Goal: Check status: Check status

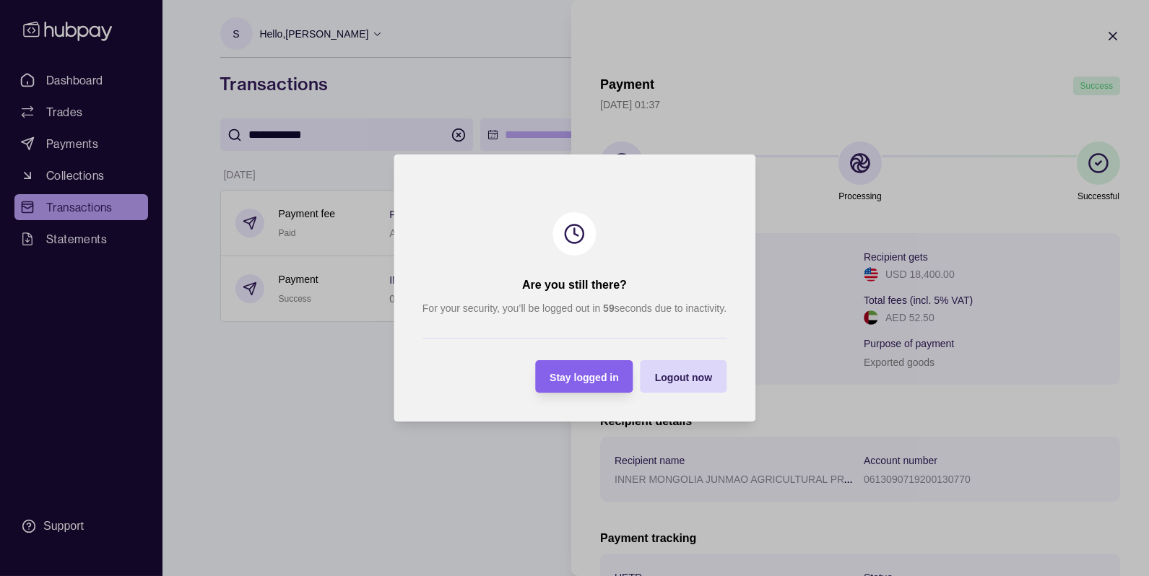
scroll to position [180, 0]
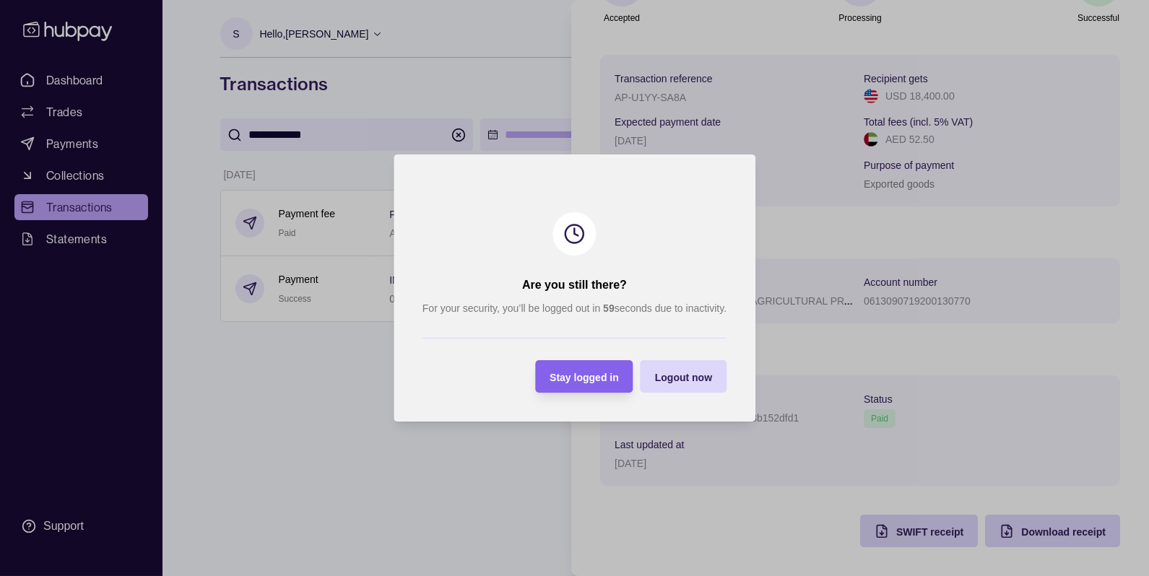
click at [572, 377] on span "Stay logged in" at bounding box center [583, 378] width 69 height 12
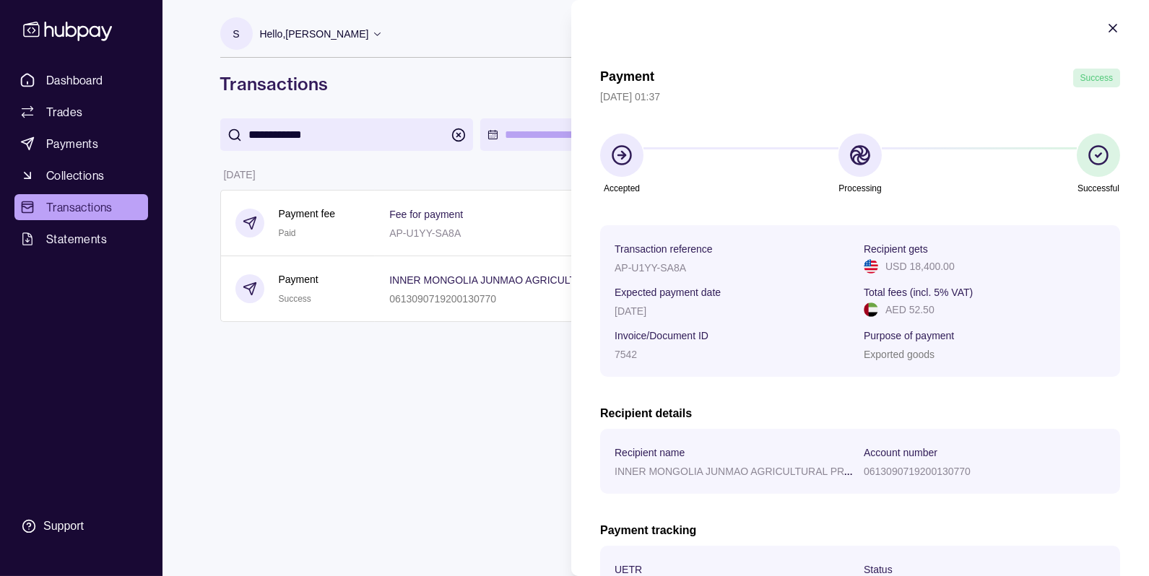
scroll to position [0, 0]
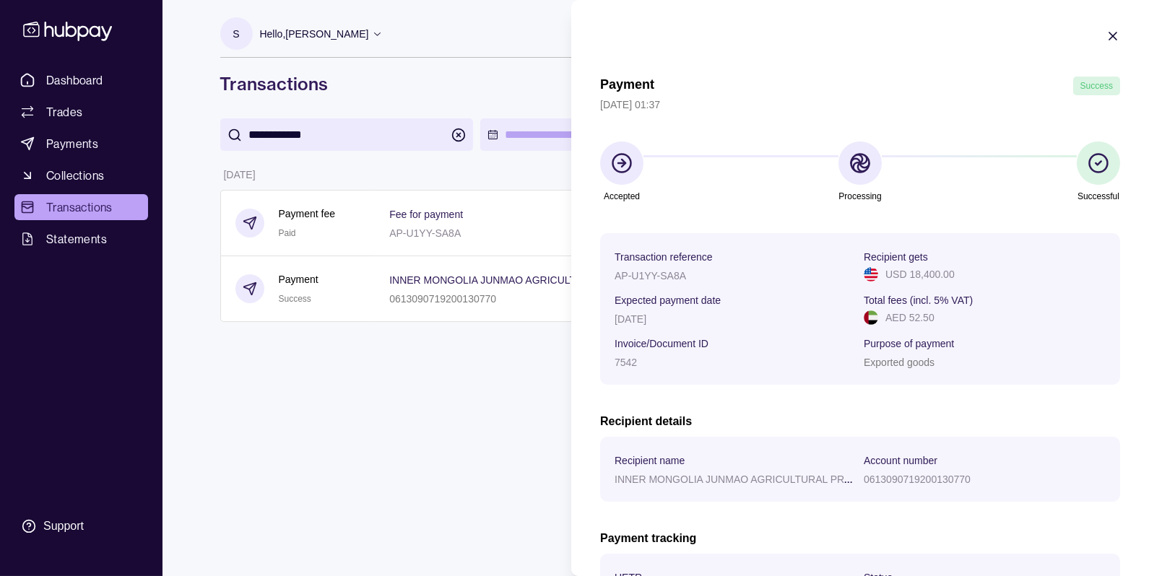
click at [1115, 32] on icon "button" at bounding box center [1112, 36] width 14 height 14
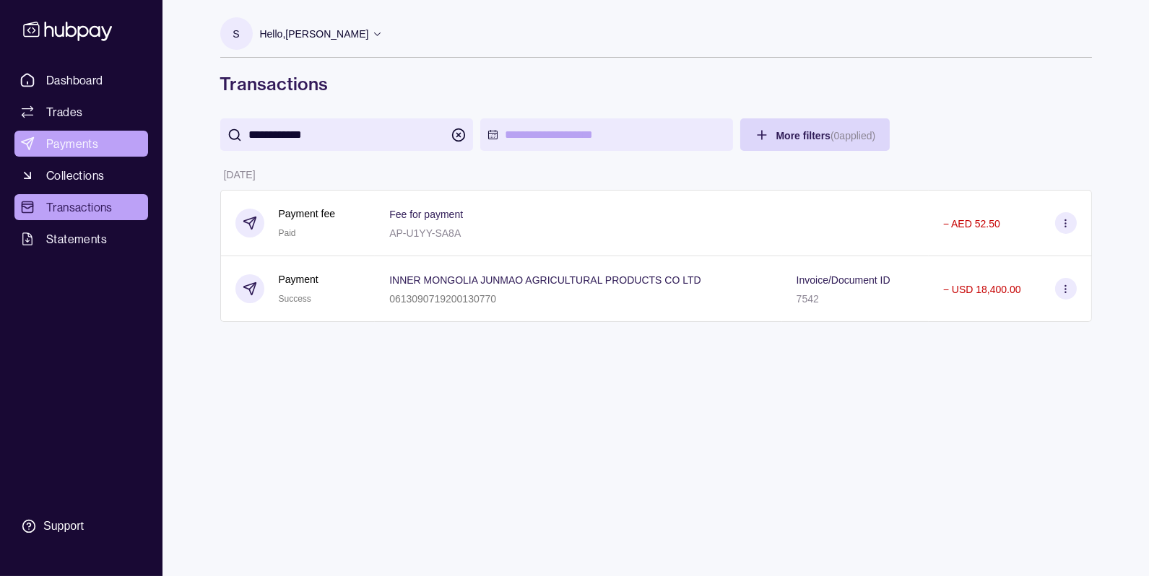
click at [90, 145] on span "Payments" at bounding box center [72, 143] width 52 height 17
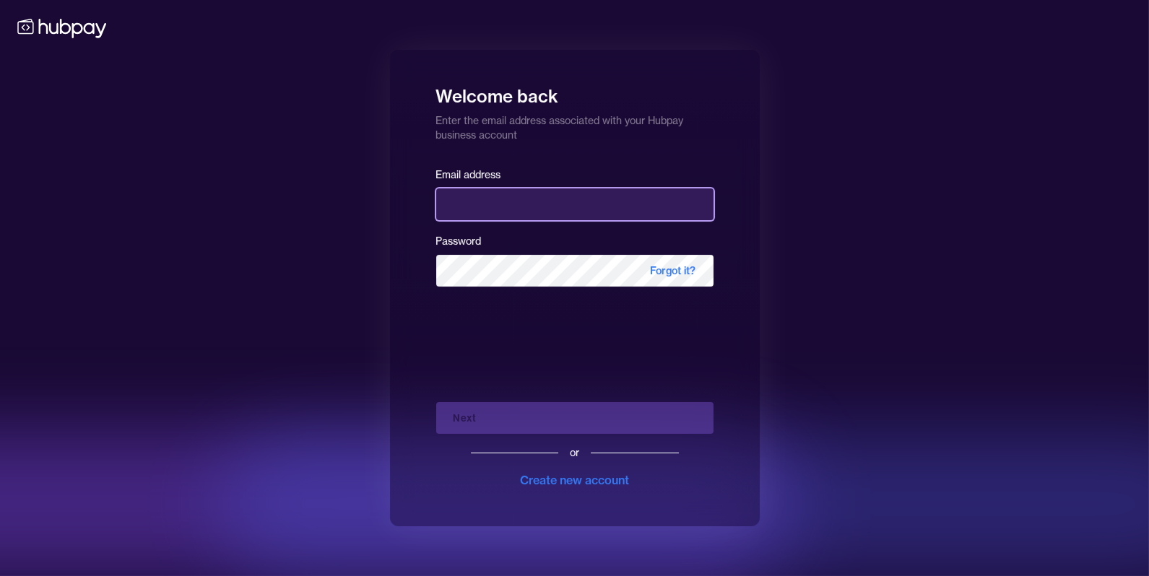
type input "**********"
